Goal: Information Seeking & Learning: Learn about a topic

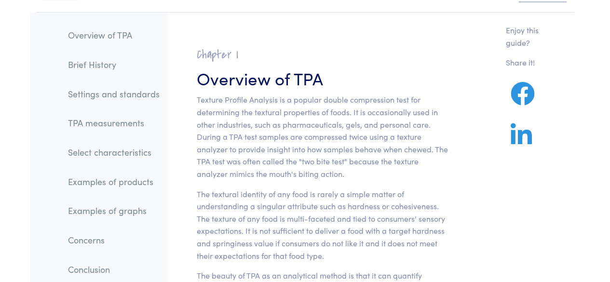
scroll to position [96, 0]
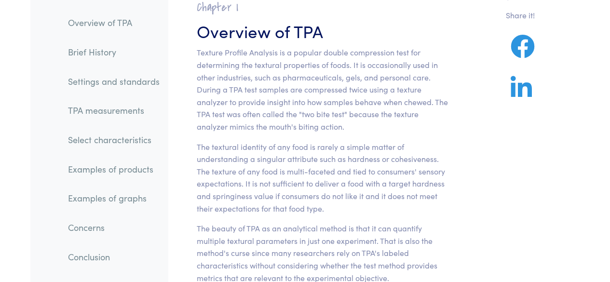
click at [128, 109] on link "TPA measurements" at bounding box center [113, 110] width 107 height 22
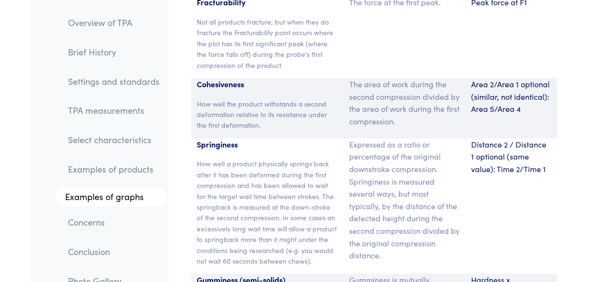
scroll to position [7301, 0]
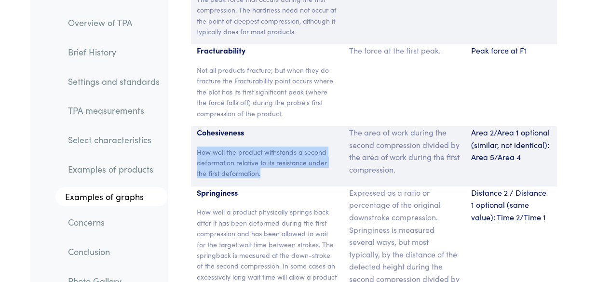
drag, startPoint x: 198, startPoint y: 80, endPoint x: 263, endPoint y: 101, distance: 69.1
click at [263, 147] on p "How well the product withstands a second deformation relative to its resistance…" at bounding box center [267, 163] width 141 height 32
copy p "How well the product withstands a second deformation relative to its resistance…"
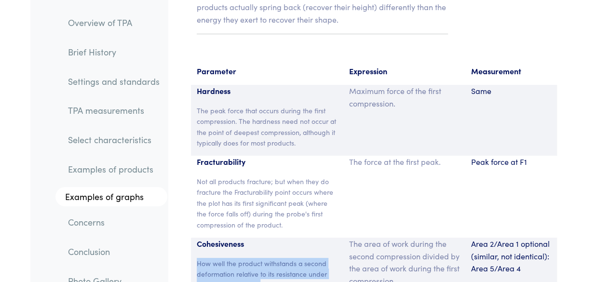
scroll to position [7204, 0]
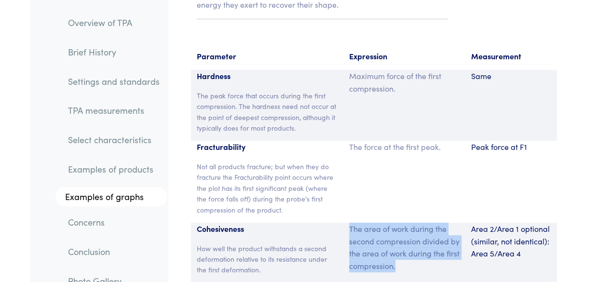
drag, startPoint x: 350, startPoint y: 153, endPoint x: 413, endPoint y: 197, distance: 76.7
click at [413, 223] on p "The area of work during the second compression divided by the area of work duri…" at bounding box center [404, 247] width 110 height 49
copy p "The area of work during the second compression divided by the area of work duri…"
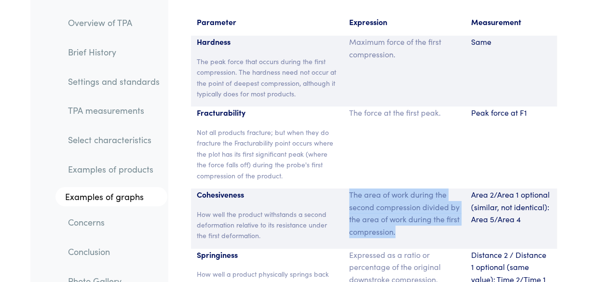
scroll to position [7252, 0]
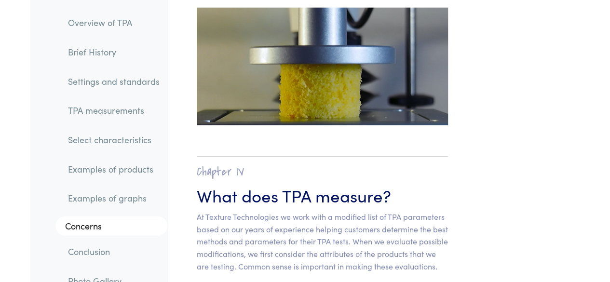
scroll to position [6818, 0]
